Goal: Task Accomplishment & Management: Use online tool/utility

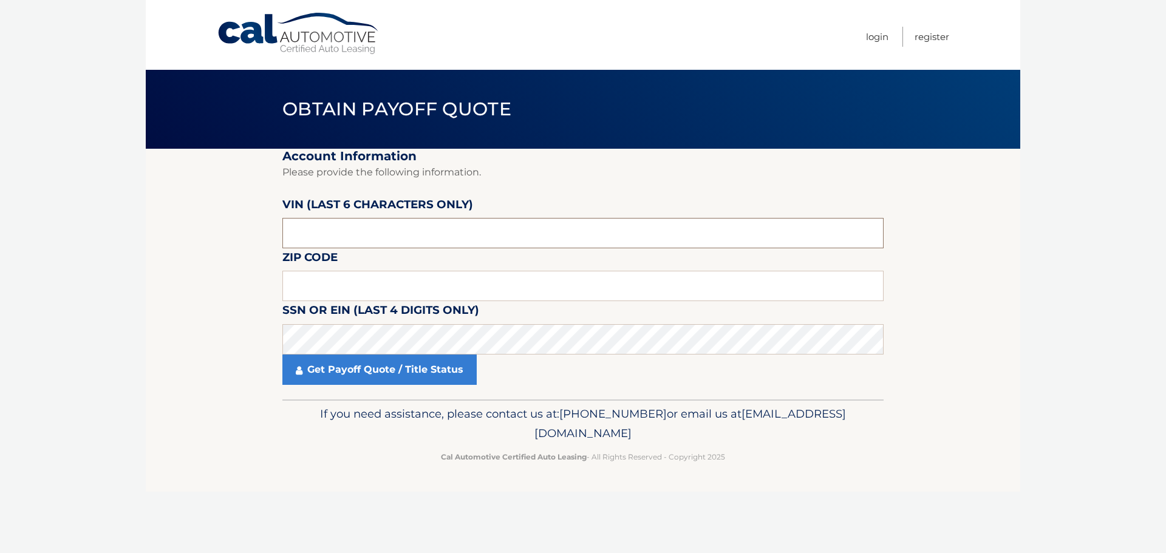
click at [348, 231] on input "text" at bounding box center [582, 233] width 601 height 30
click at [361, 284] on input "text" at bounding box center [582, 286] width 601 height 30
type input "11580"
click button "For Originating Dealer" at bounding box center [0, 0] width 0 height 0
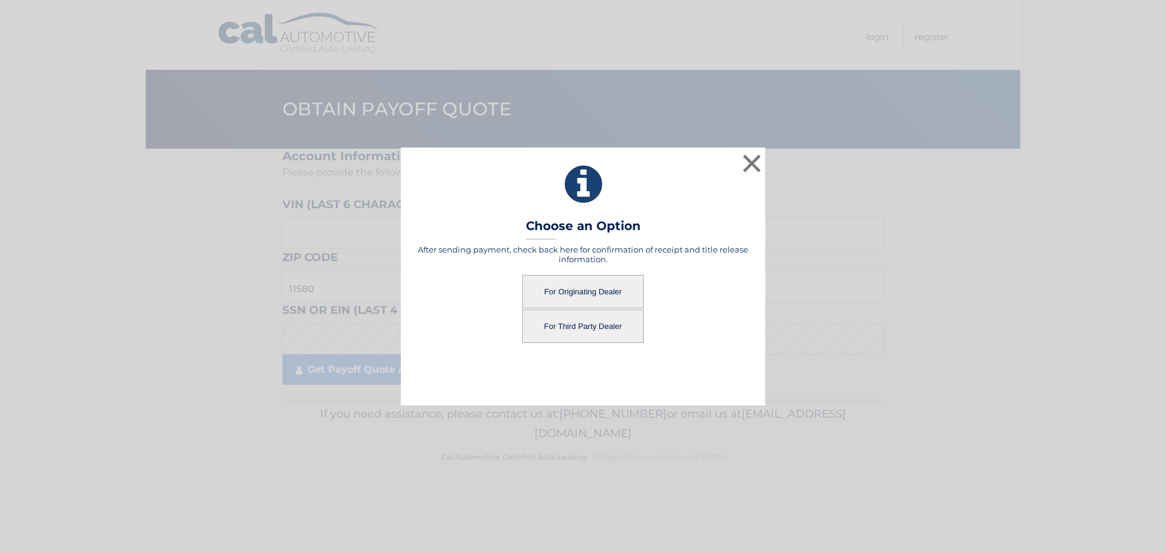
click at [575, 293] on button "For Originating Dealer" at bounding box center [582, 291] width 121 height 33
click at [576, 292] on button "For Originating Dealer" at bounding box center [582, 291] width 121 height 33
